Goal: Information Seeking & Learning: Compare options

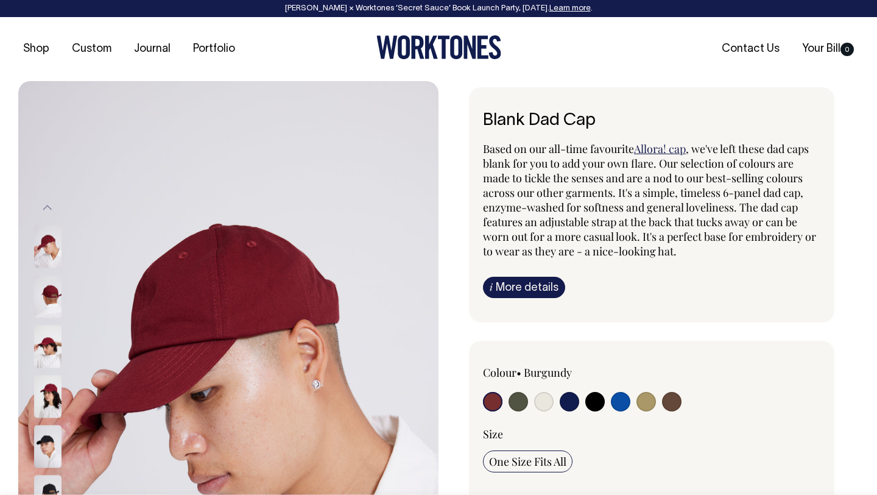
click at [542, 402] on input "radio" at bounding box center [543, 401] width 19 height 19
radio input "true"
select select "Natural"
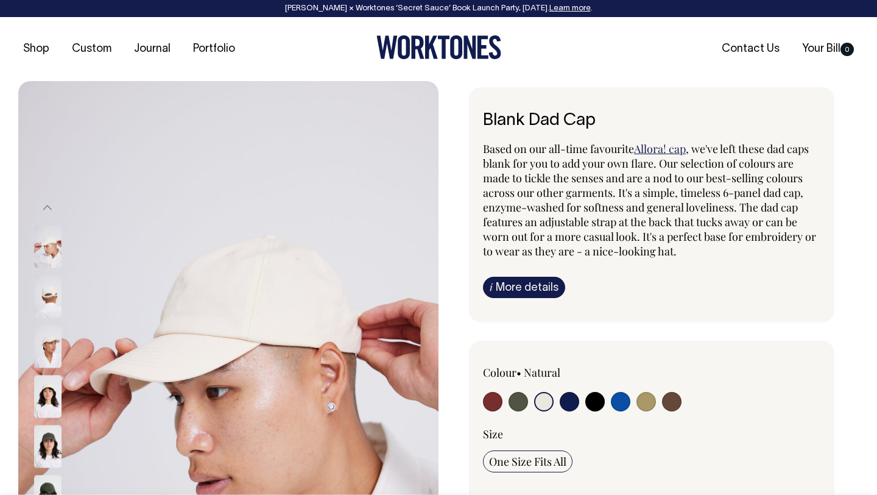
click at [672, 410] on input "radio" at bounding box center [671, 401] width 19 height 19
radio input "true"
select select "Espresso"
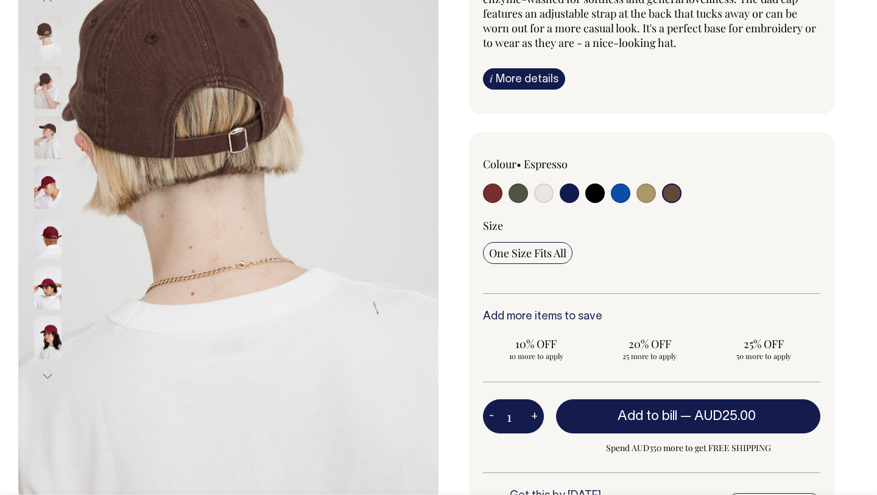
scroll to position [209, 0]
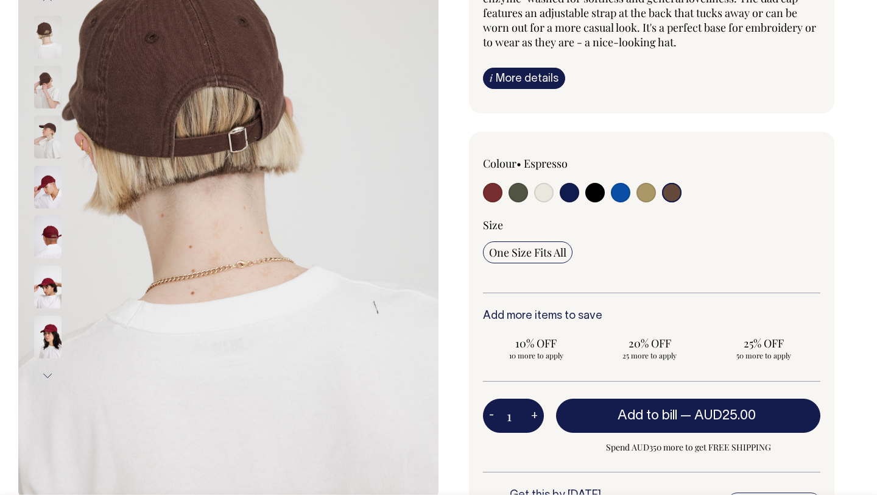
click at [539, 190] on input "radio" at bounding box center [543, 192] width 19 height 19
radio input "true"
select select "Natural"
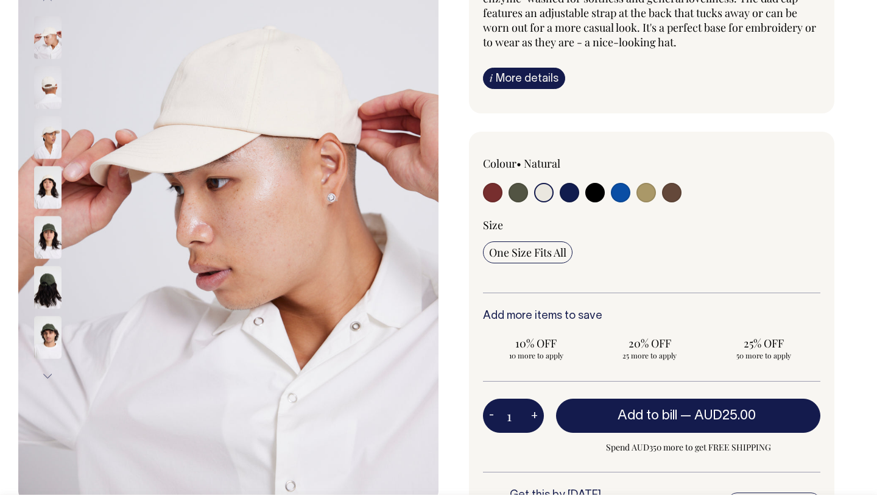
click at [562, 195] on input "radio" at bounding box center [569, 192] width 19 height 19
radio input "true"
select select "Dark Navy"
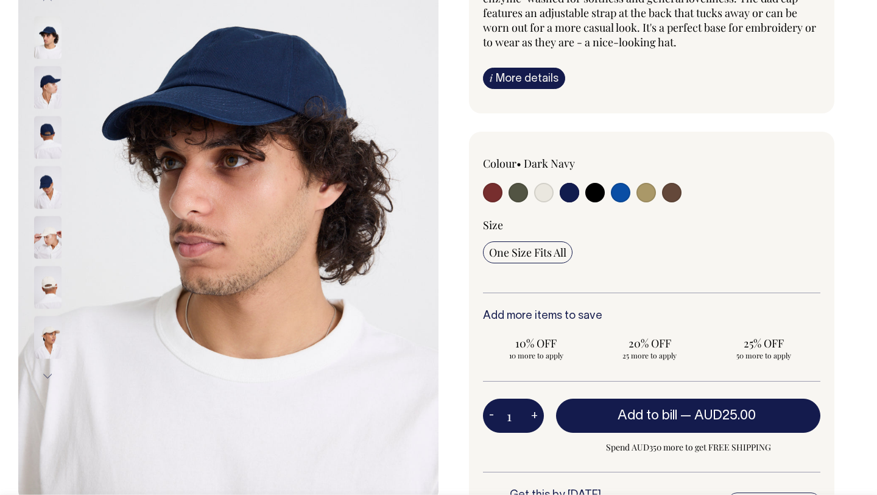
click at [598, 194] on input "radio" at bounding box center [594, 192] width 19 height 19
radio input "true"
select select "Black"
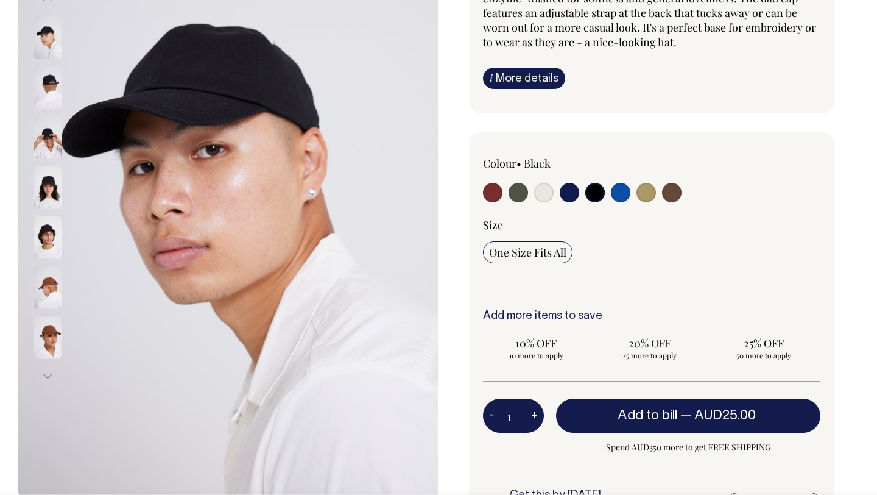
click at [623, 189] on input "radio" at bounding box center [620, 192] width 19 height 19
radio input "true"
select select "Worker Blue"
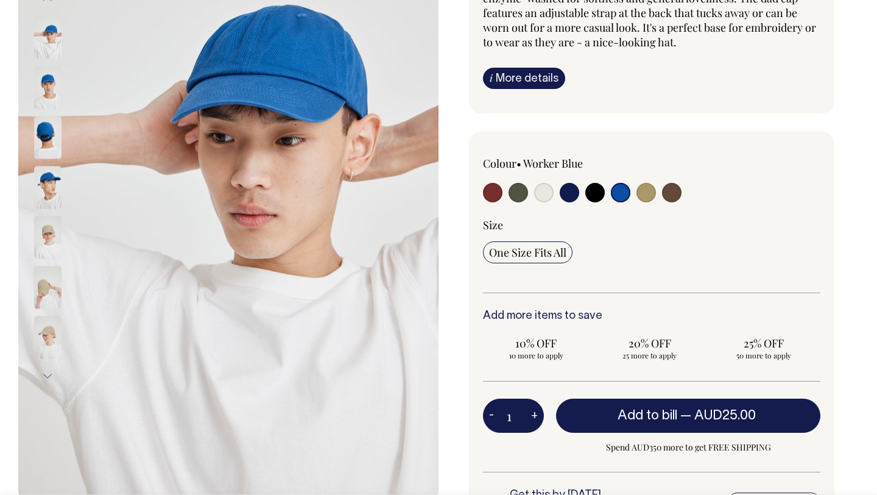
click at [670, 189] on input "radio" at bounding box center [671, 192] width 19 height 19
radio input "true"
select select "Espresso"
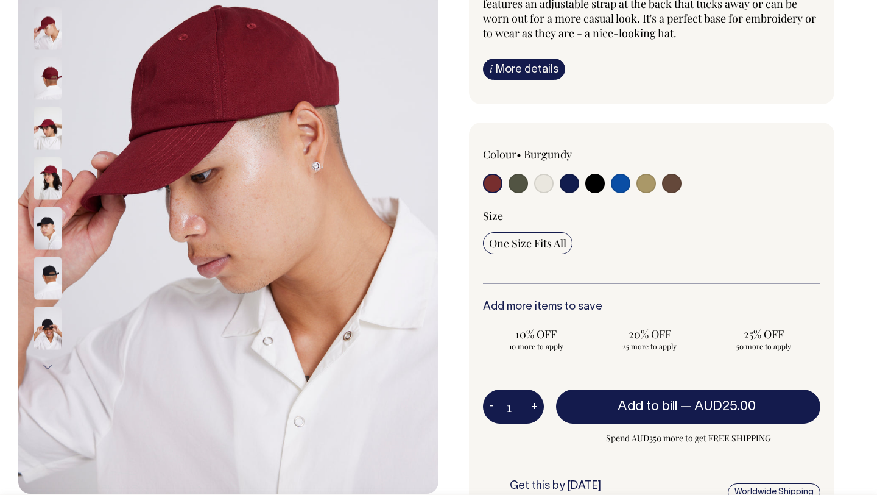
scroll to position [218, 0]
click at [542, 189] on input "radio" at bounding box center [543, 183] width 19 height 19
radio input "true"
select select "Natural"
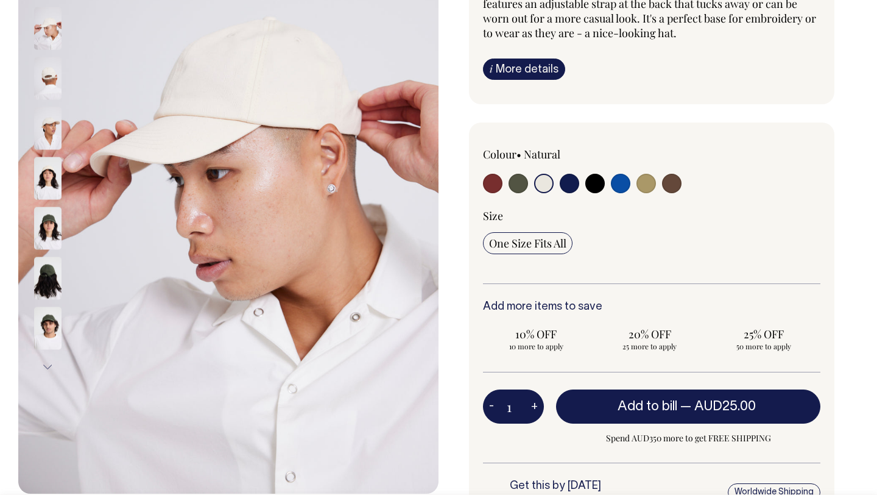
click at [677, 182] on input "radio" at bounding box center [671, 183] width 19 height 19
radio input "true"
select select "Espresso"
